Goal: Information Seeking & Learning: Learn about a topic

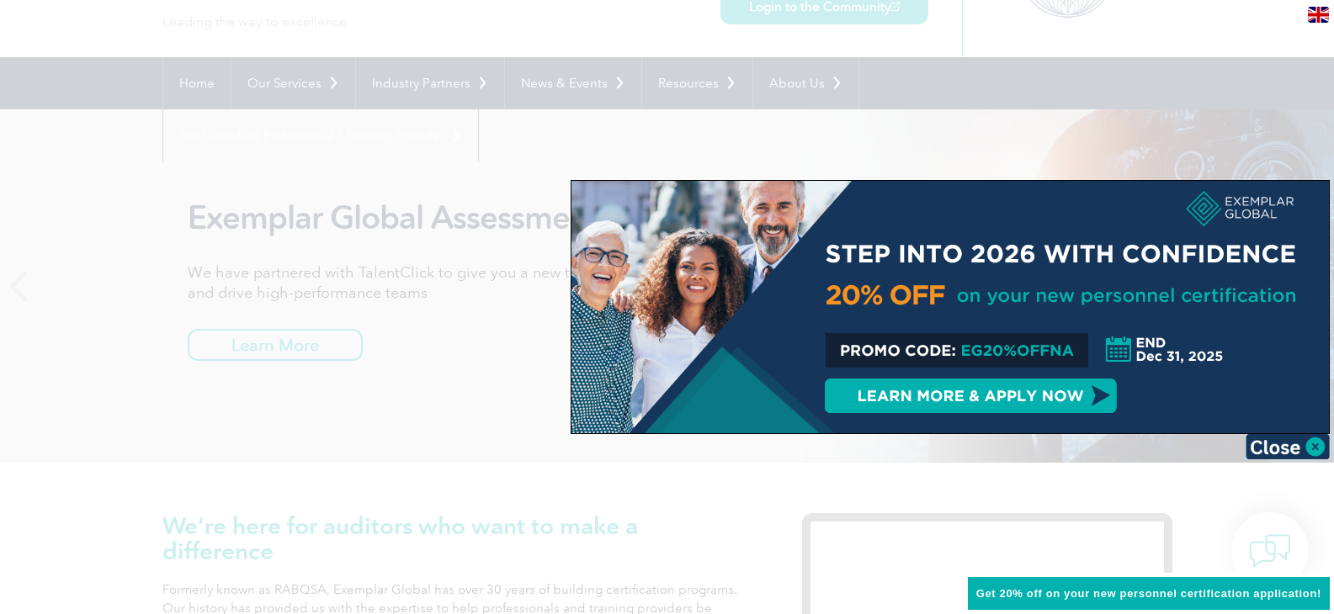
scroll to position [202, 0]
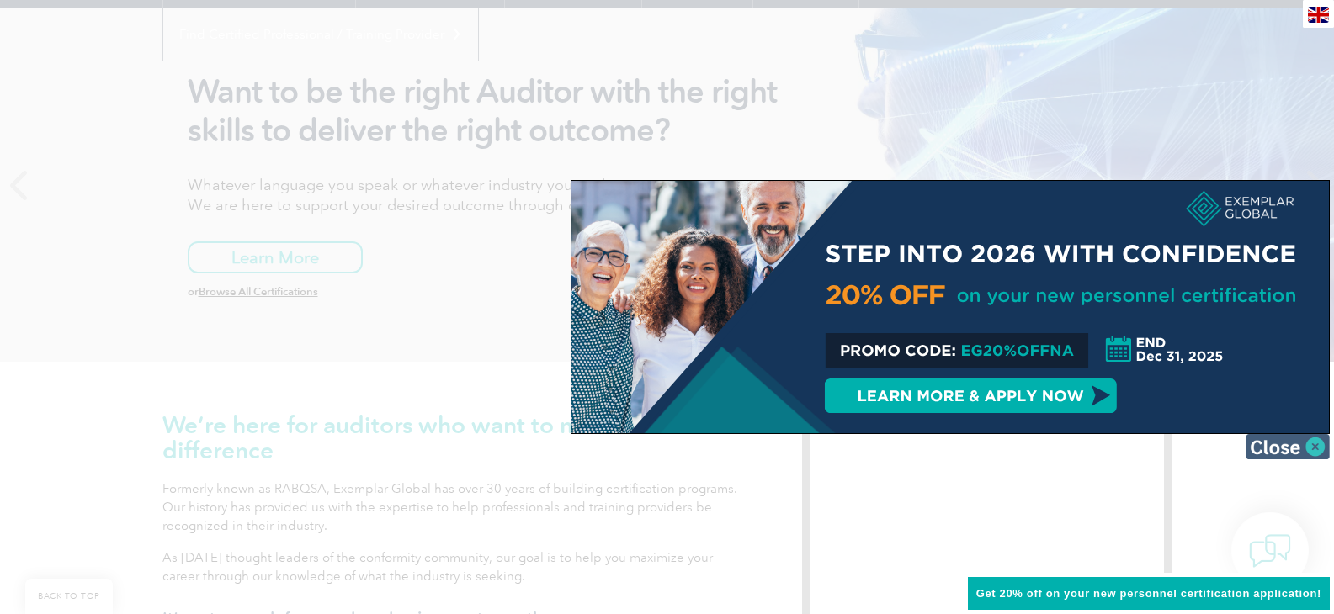
click at [1276, 439] on img at bounding box center [1287, 446] width 84 height 25
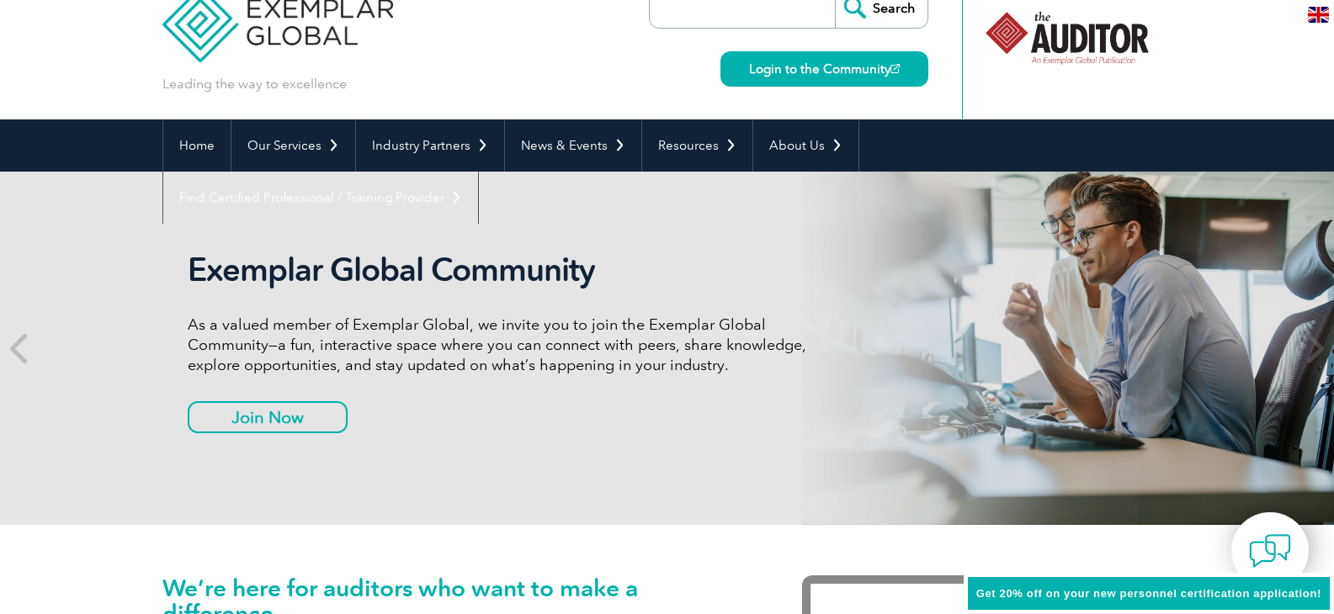
scroll to position [0, 0]
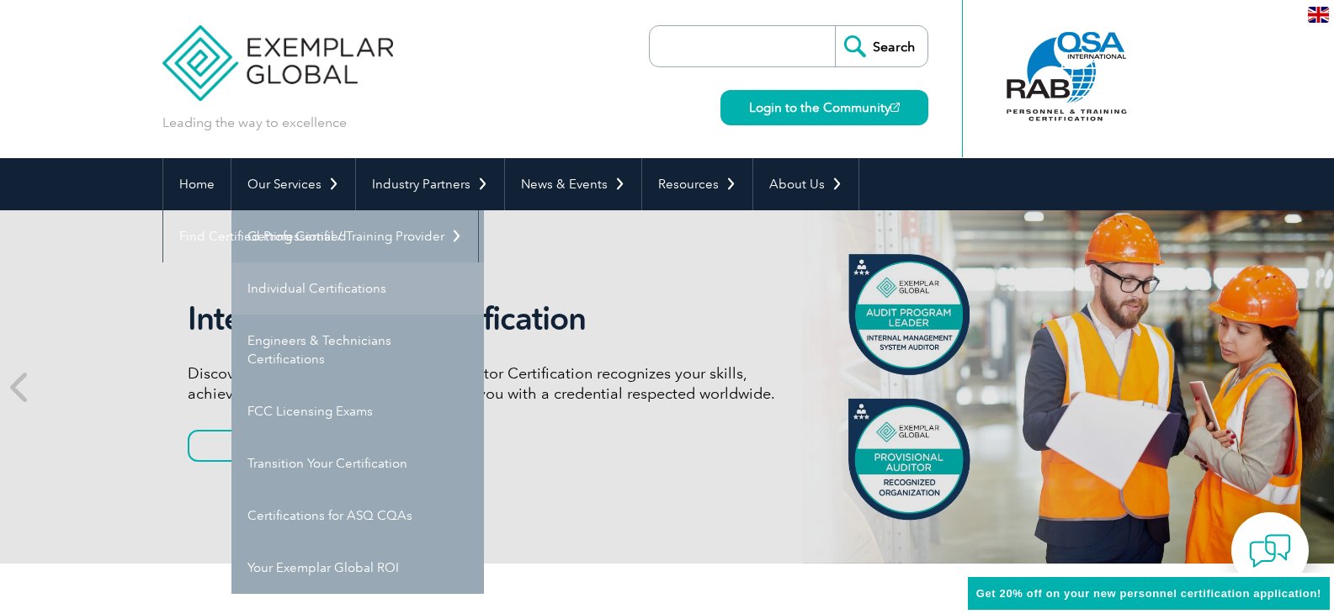
click at [289, 283] on link "Individual Certifications" at bounding box center [357, 289] width 252 height 52
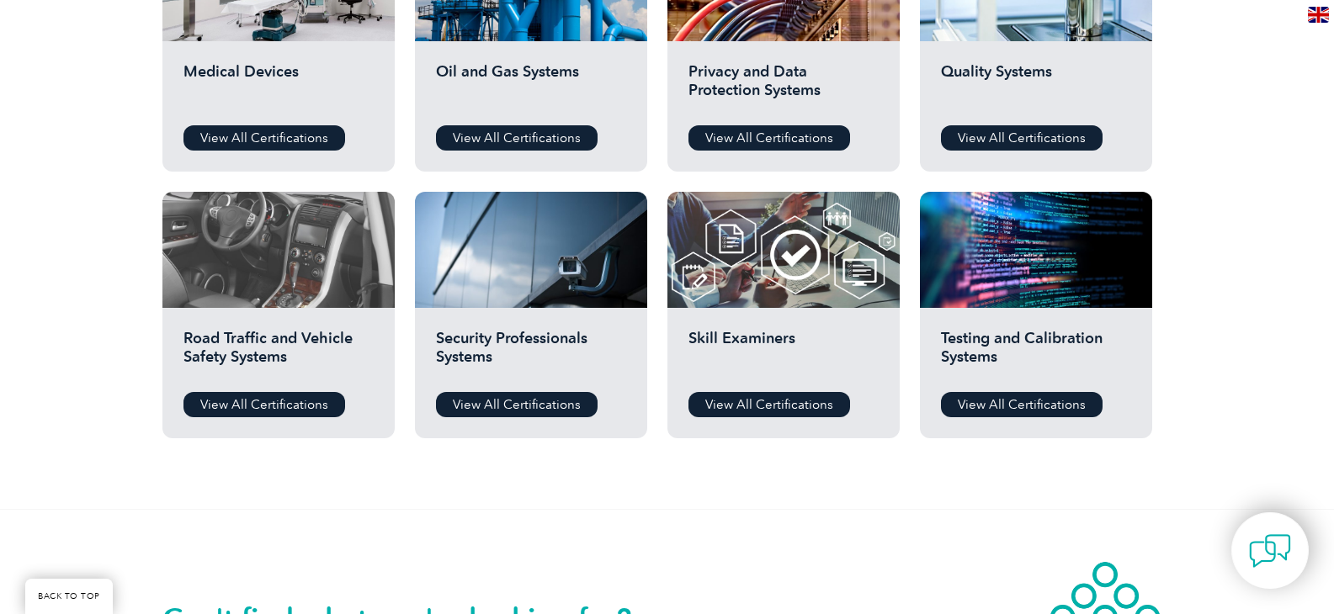
scroll to position [1212, 0]
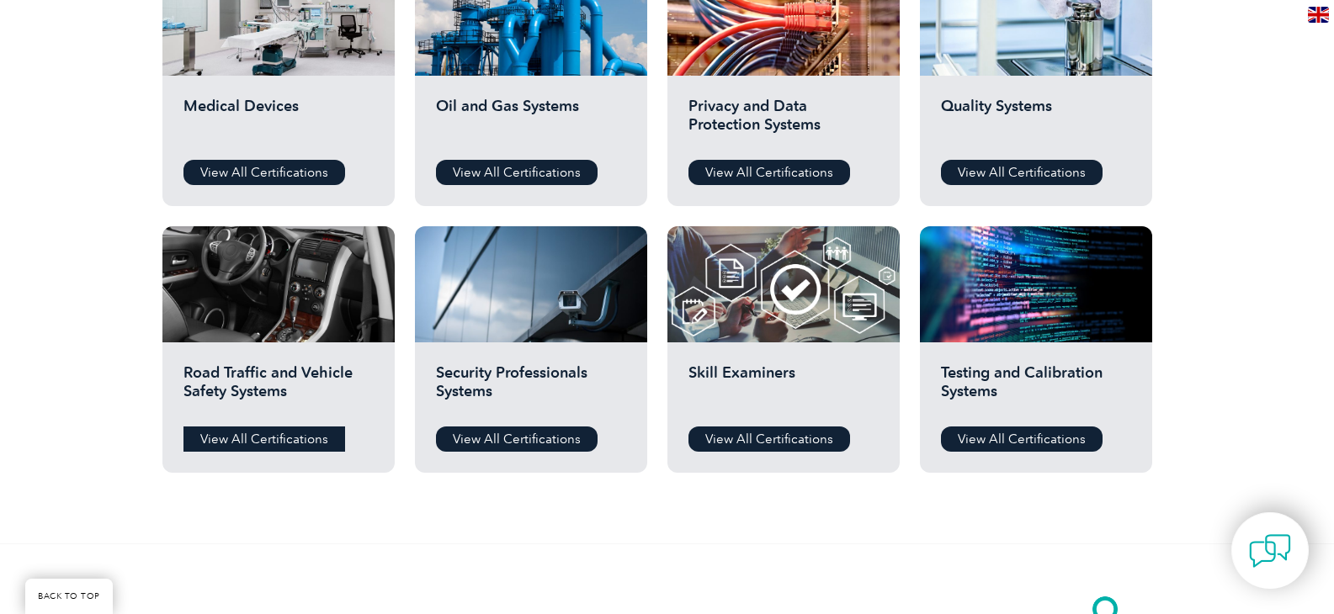
click at [279, 432] on link "View All Certifications" at bounding box center [264, 439] width 162 height 25
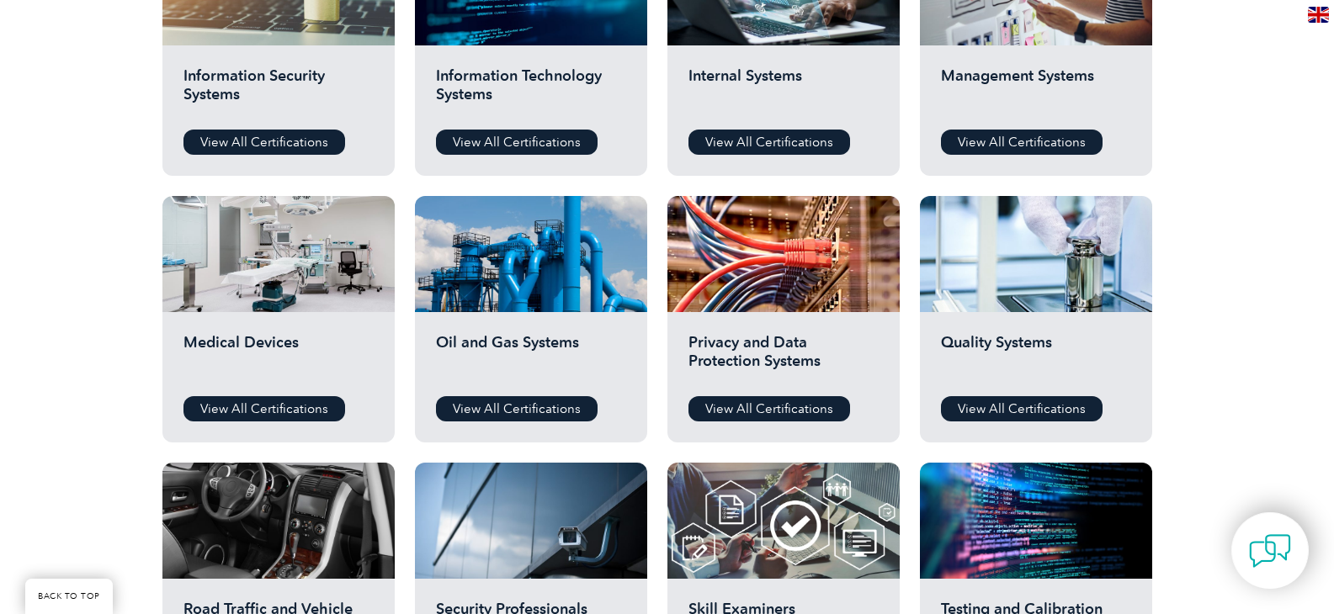
scroll to position [1010, 0]
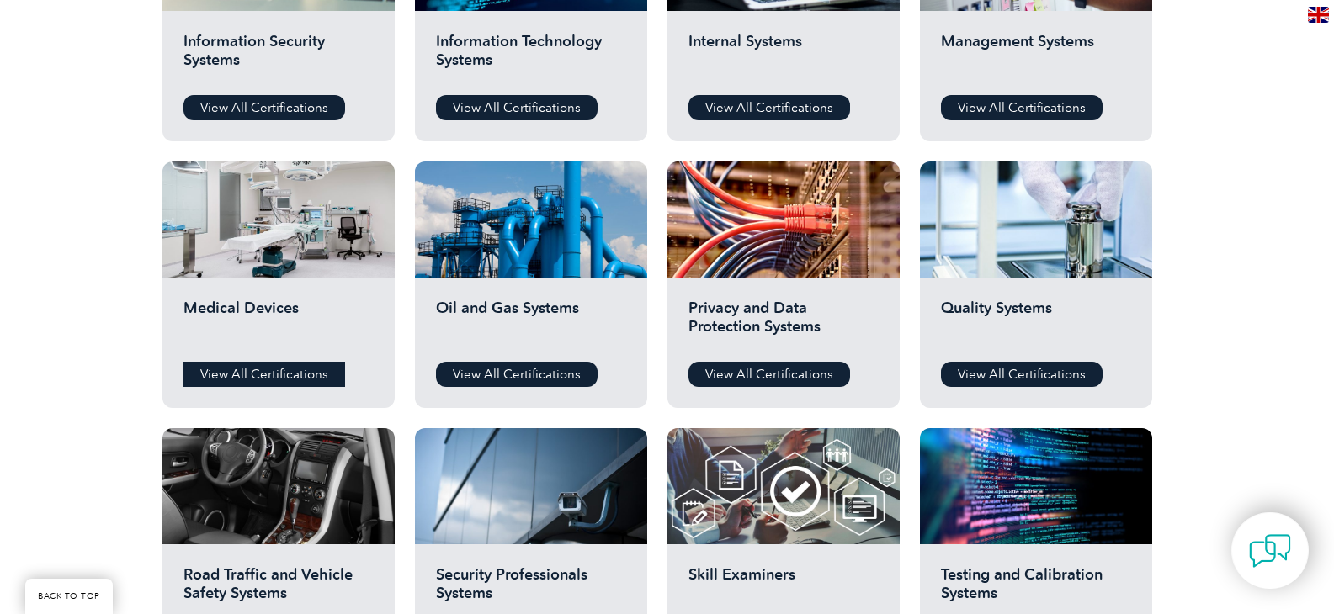
click at [237, 372] on link "View All Certifications" at bounding box center [264, 374] width 162 height 25
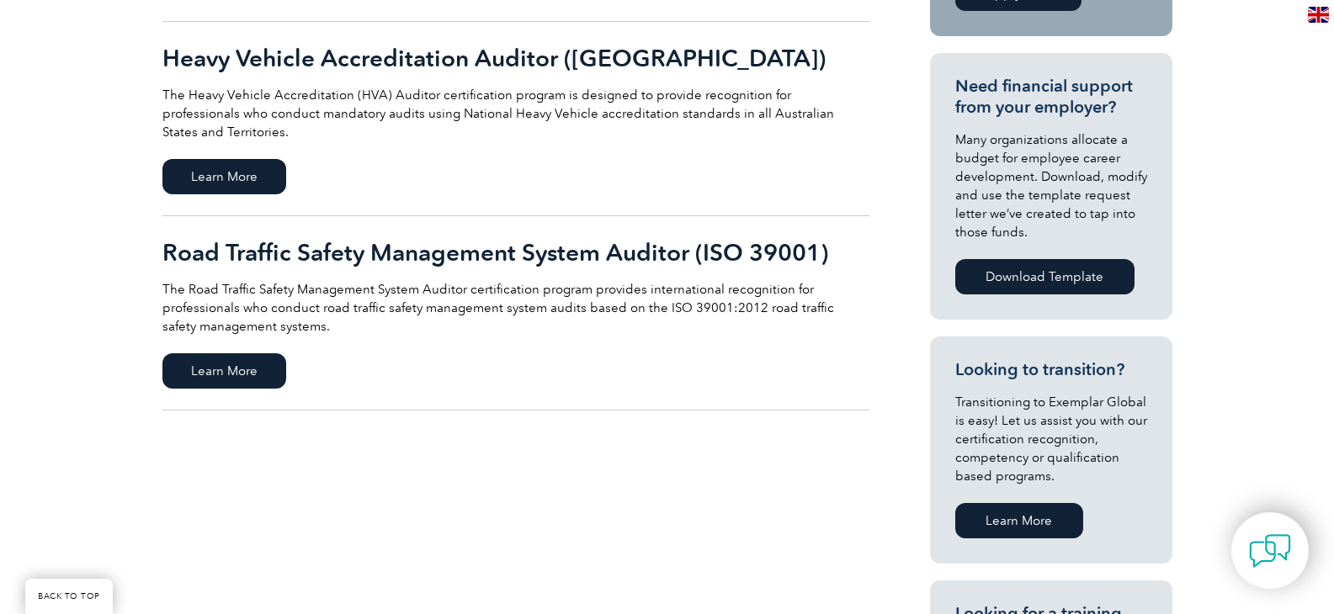
scroll to position [606, 0]
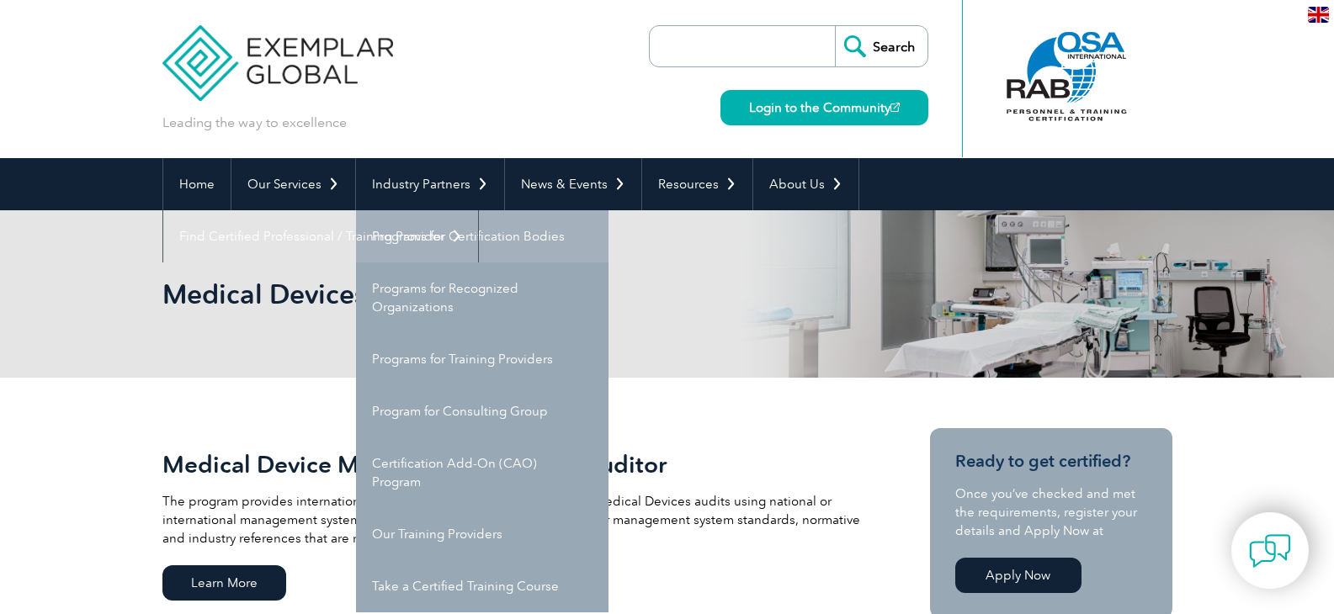
click at [486, 246] on link "Programs for Certification Bodies" at bounding box center [482, 236] width 252 height 52
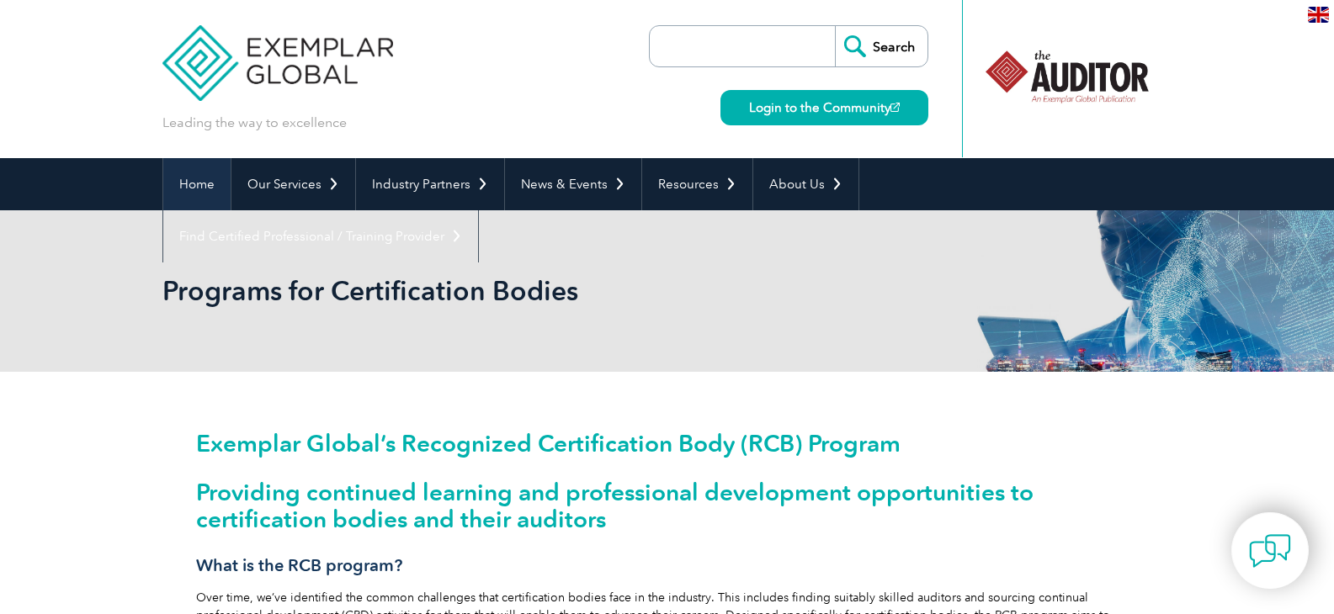
click at [173, 173] on link "Home" at bounding box center [196, 184] width 67 height 52
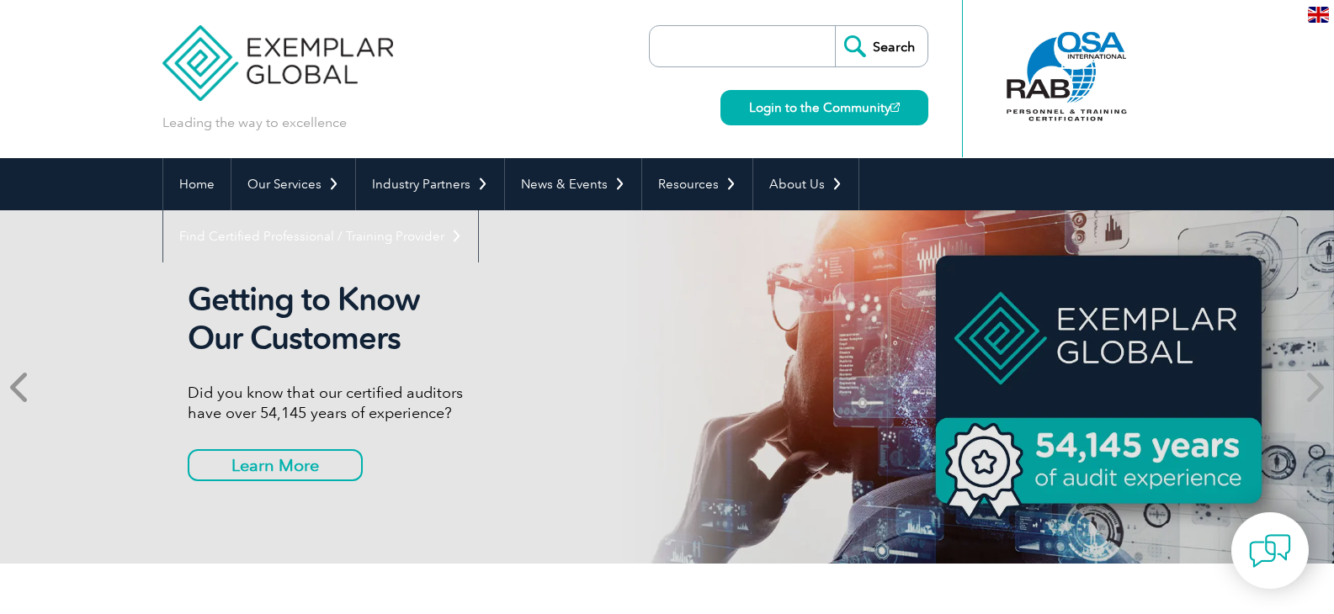
click at [22, 387] on icon at bounding box center [20, 387] width 21 height 0
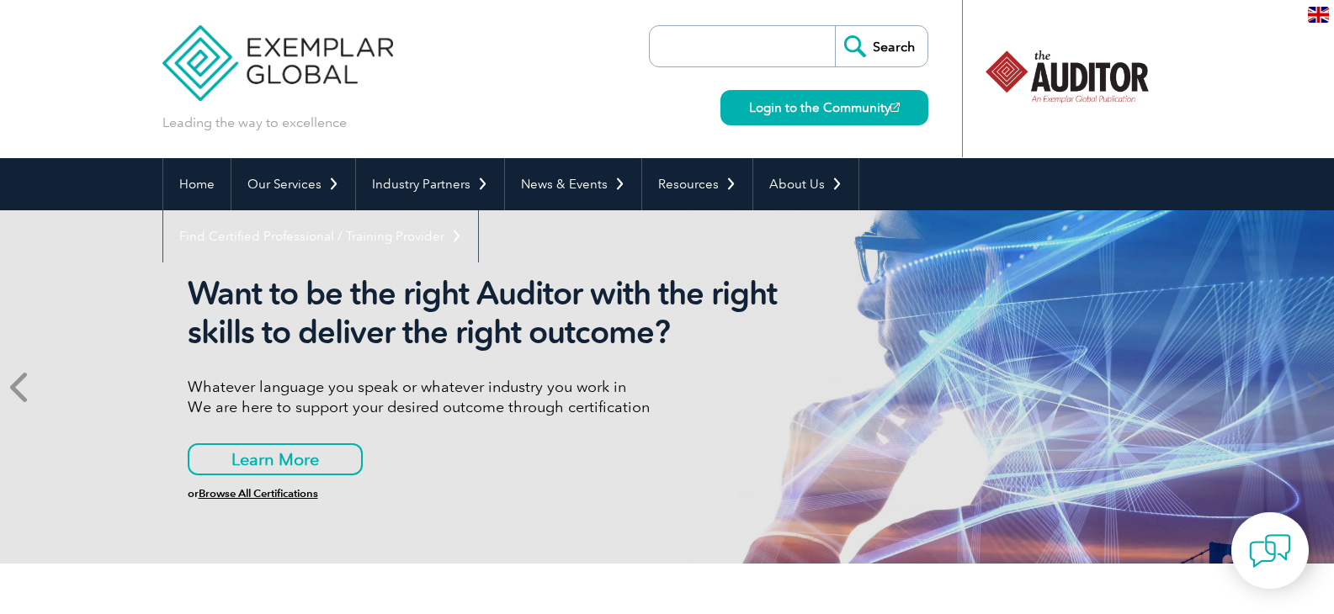
click at [22, 387] on icon at bounding box center [20, 387] width 21 height 0
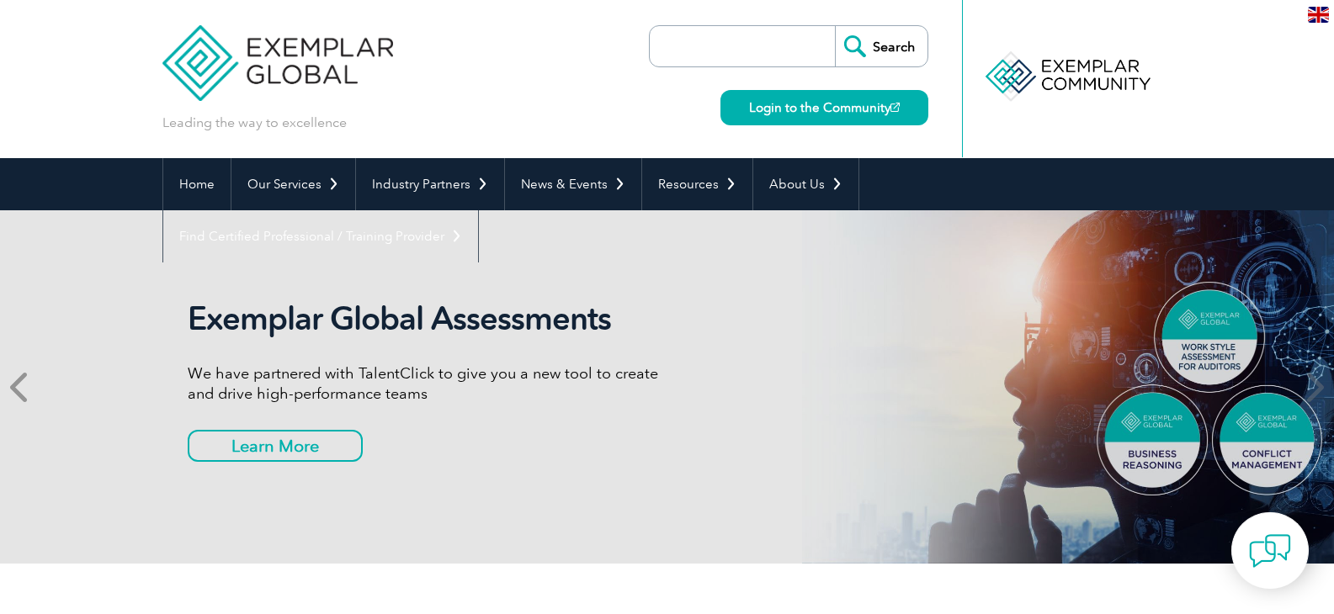
click at [22, 387] on icon at bounding box center [20, 387] width 21 height 0
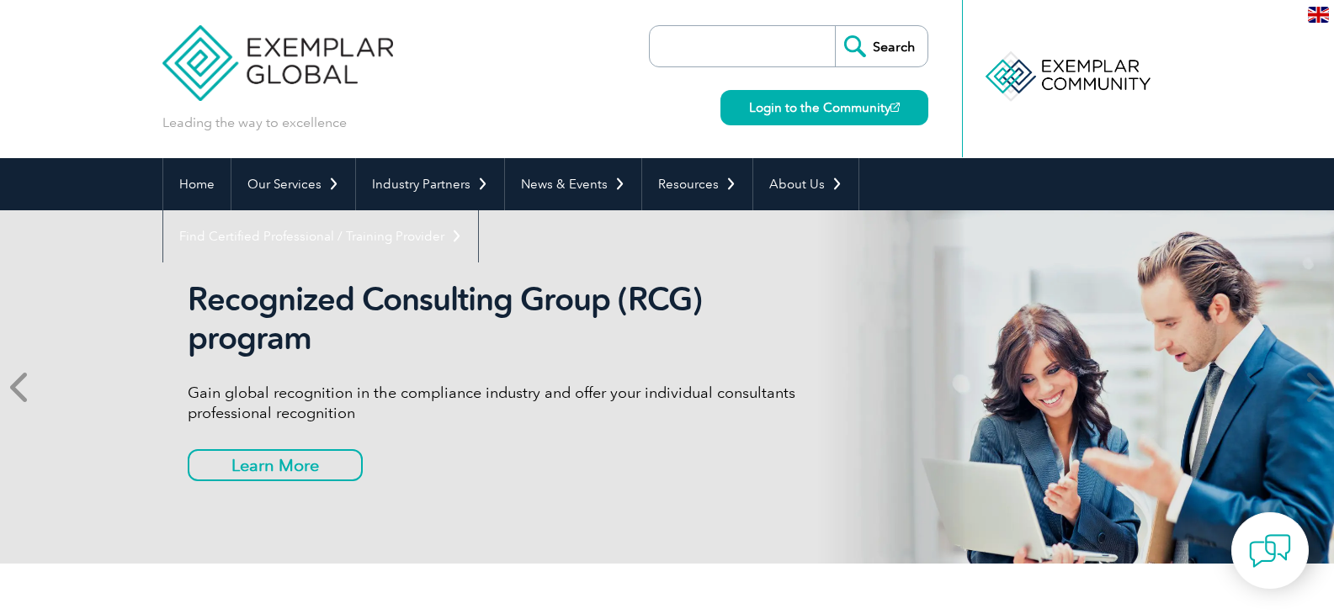
click at [22, 387] on icon at bounding box center [20, 387] width 21 height 0
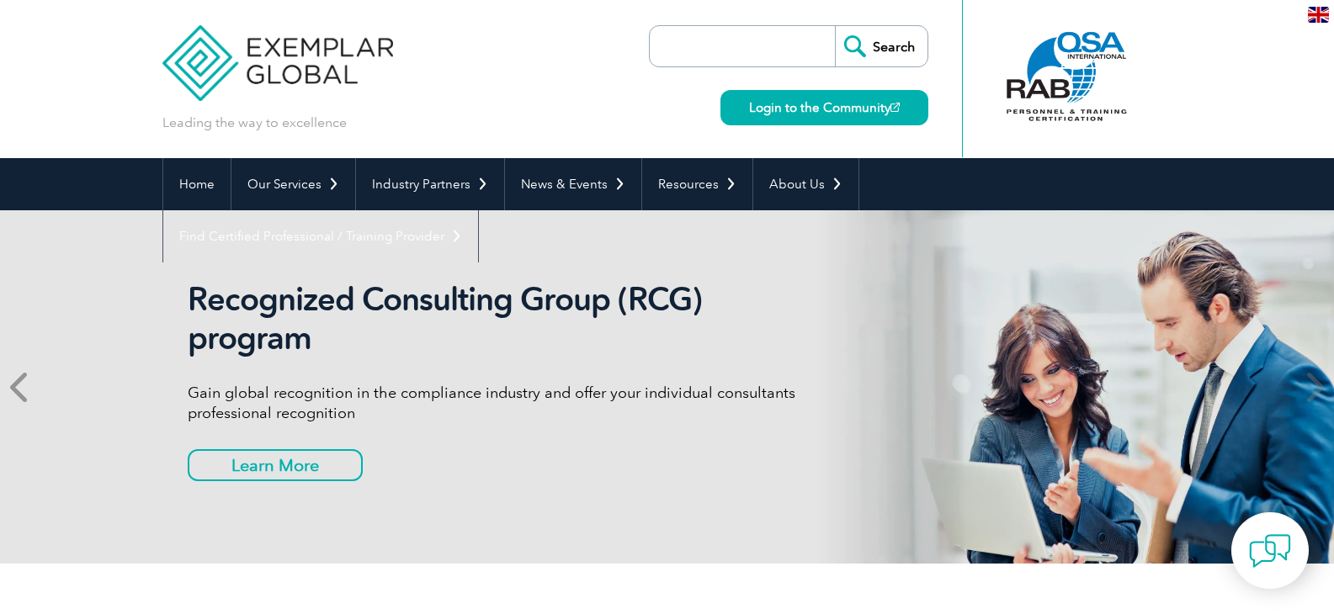
click at [22, 387] on icon at bounding box center [20, 387] width 21 height 0
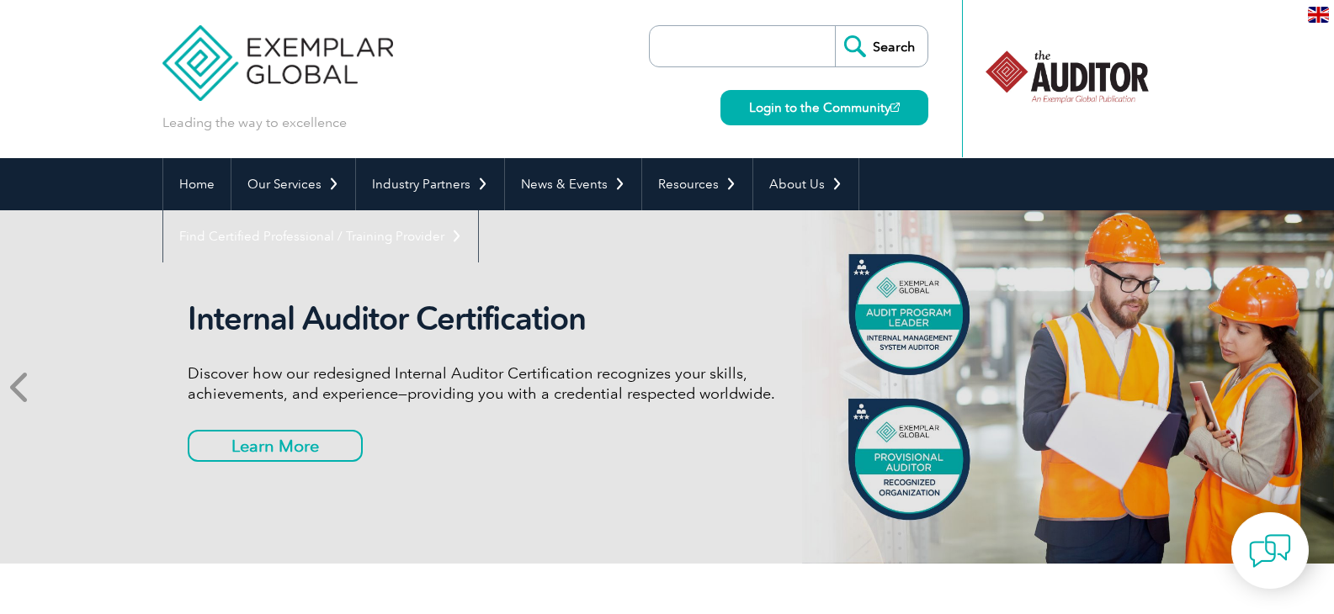
click at [22, 405] on span at bounding box center [20, 386] width 41 height 353
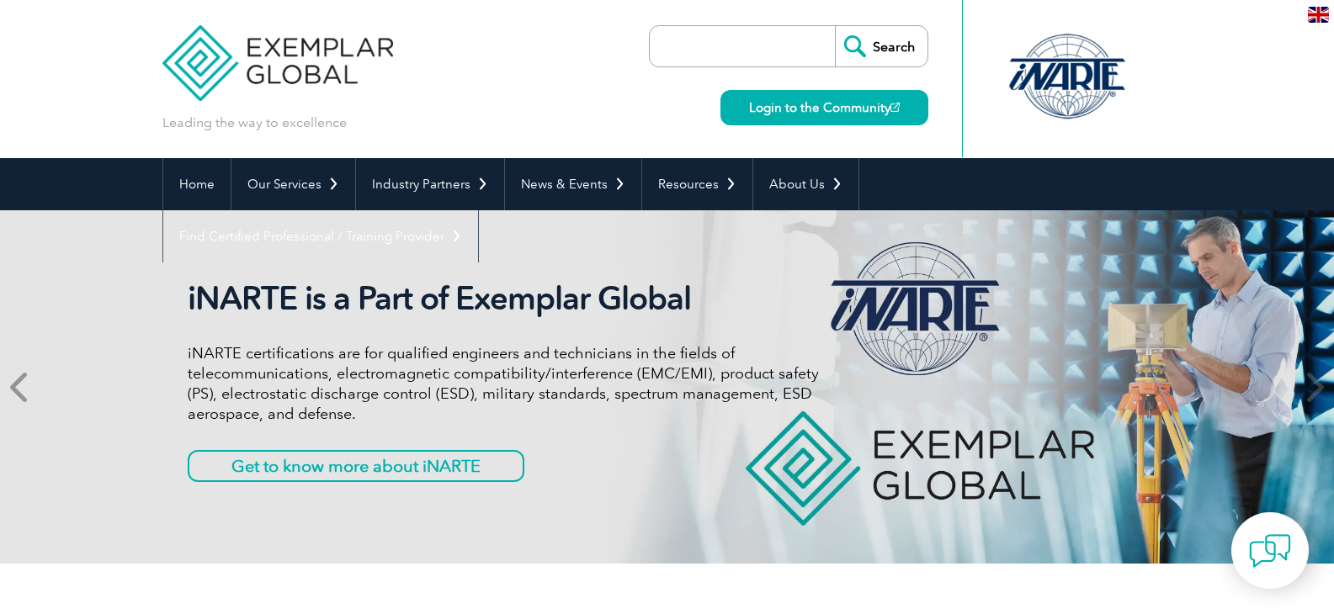
click at [22, 405] on span at bounding box center [20, 386] width 41 height 353
click at [22, 406] on span at bounding box center [20, 386] width 41 height 353
click at [21, 406] on span at bounding box center [20, 386] width 41 height 353
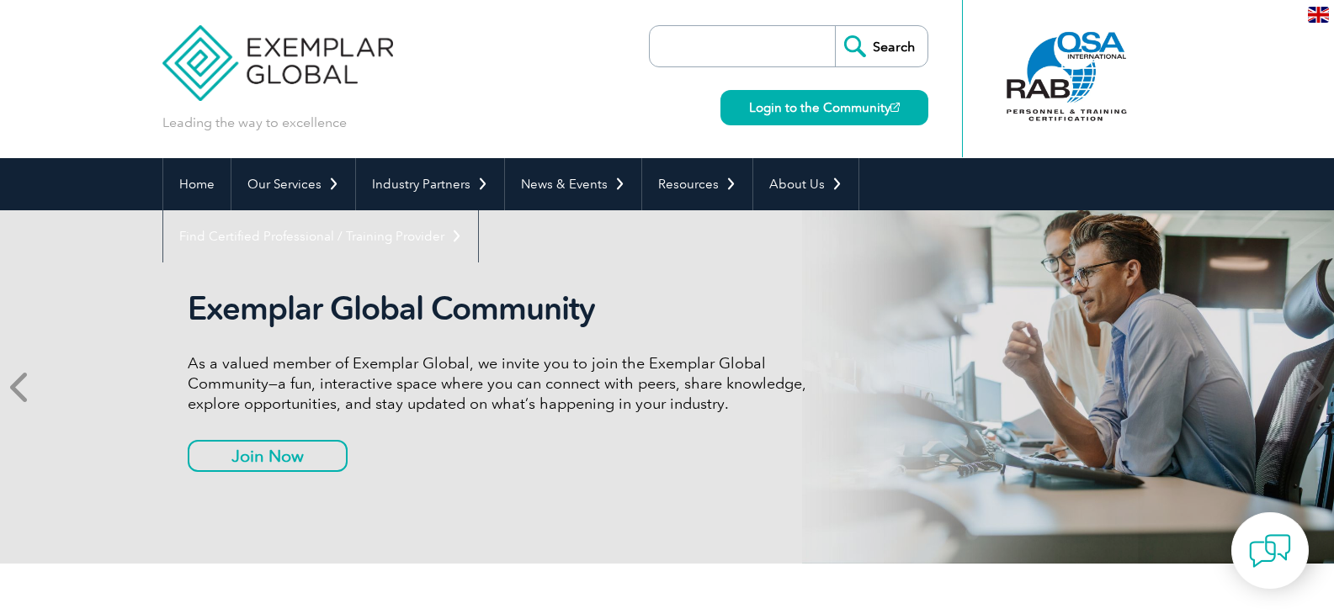
click at [21, 406] on span at bounding box center [20, 386] width 41 height 353
